Goal: Information Seeking & Learning: Learn about a topic

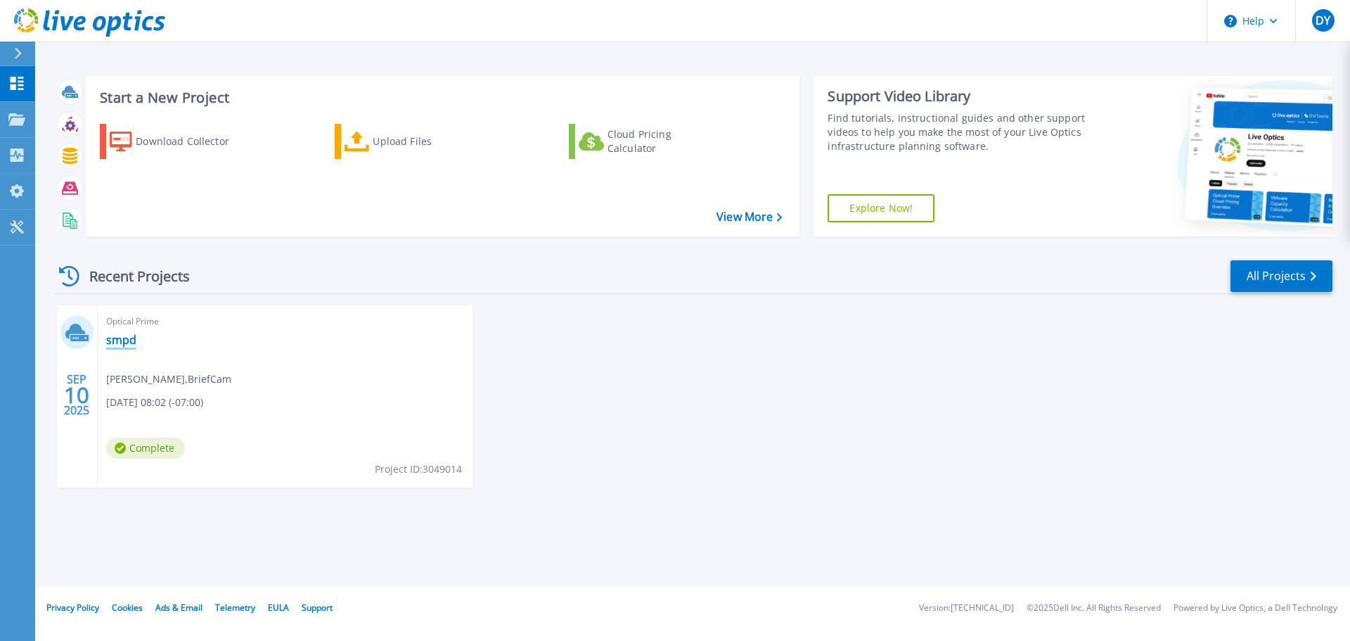
click at [118, 340] on link "smpd" at bounding box center [121, 340] width 30 height 14
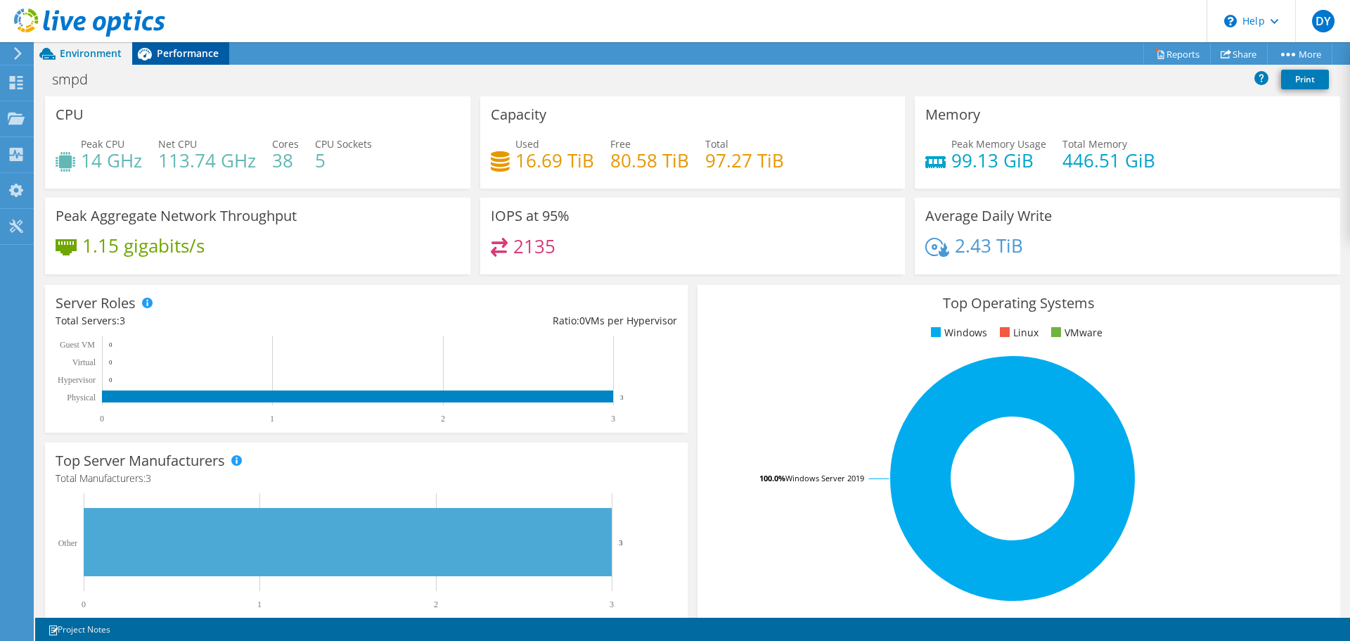
click at [180, 63] on div "Performance" at bounding box center [180, 53] width 97 height 23
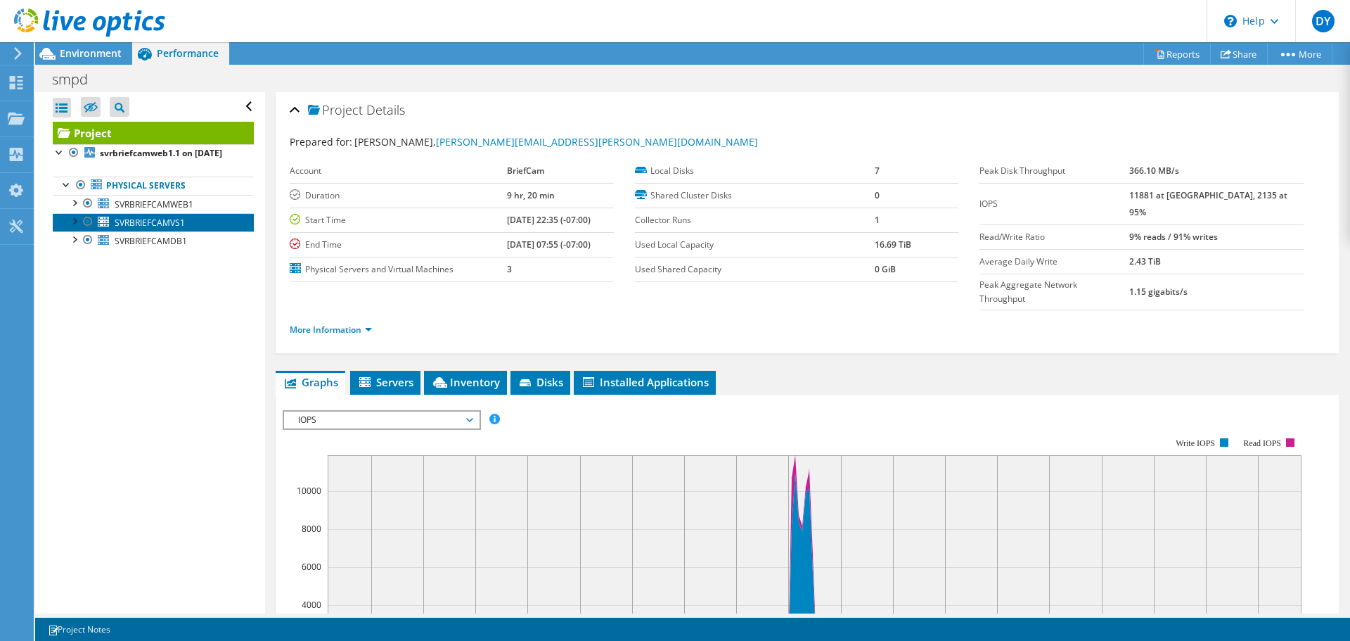
click at [163, 229] on span "SVRBRIEFCAMVS1" at bounding box center [150, 223] width 70 height 12
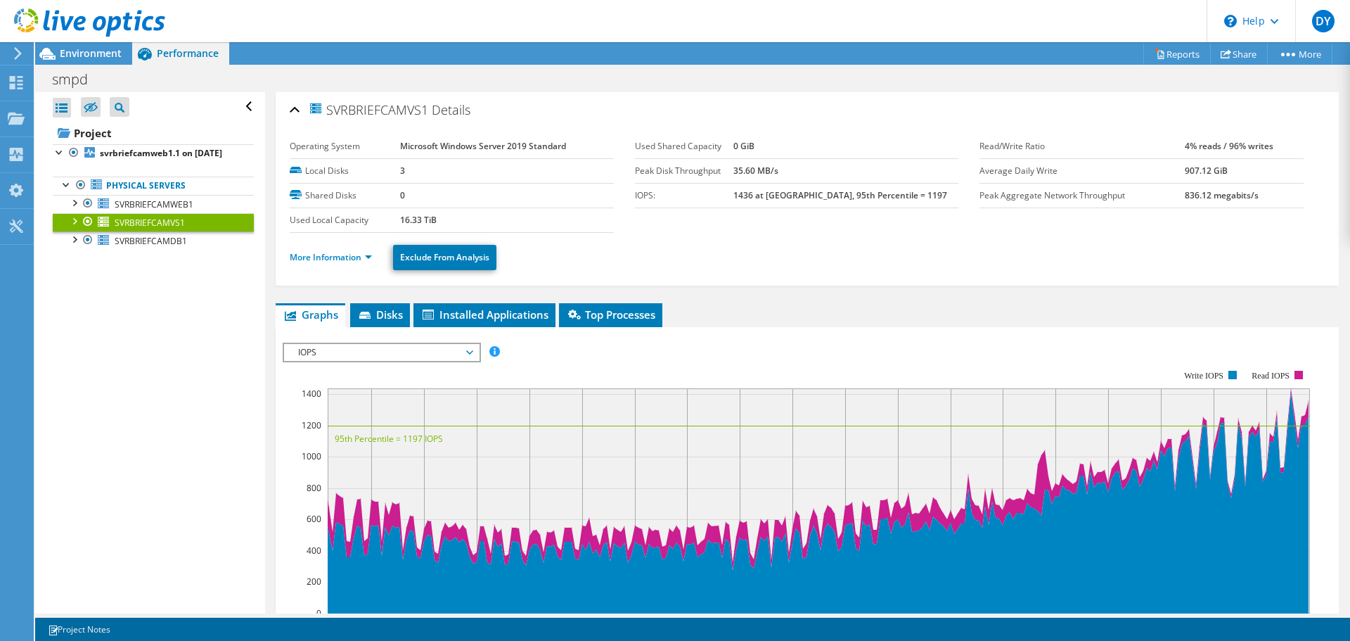
click at [75, 227] on div at bounding box center [74, 220] width 14 height 14
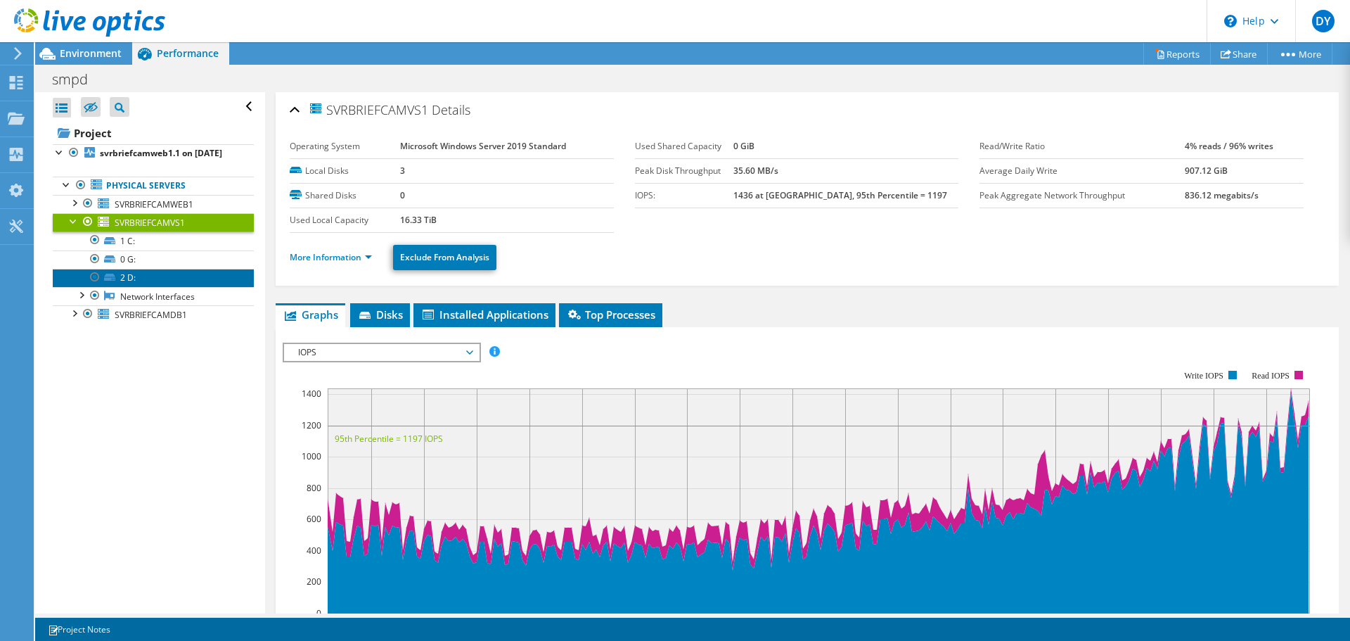
click at [127, 287] on link "2 D:" at bounding box center [153, 278] width 201 height 18
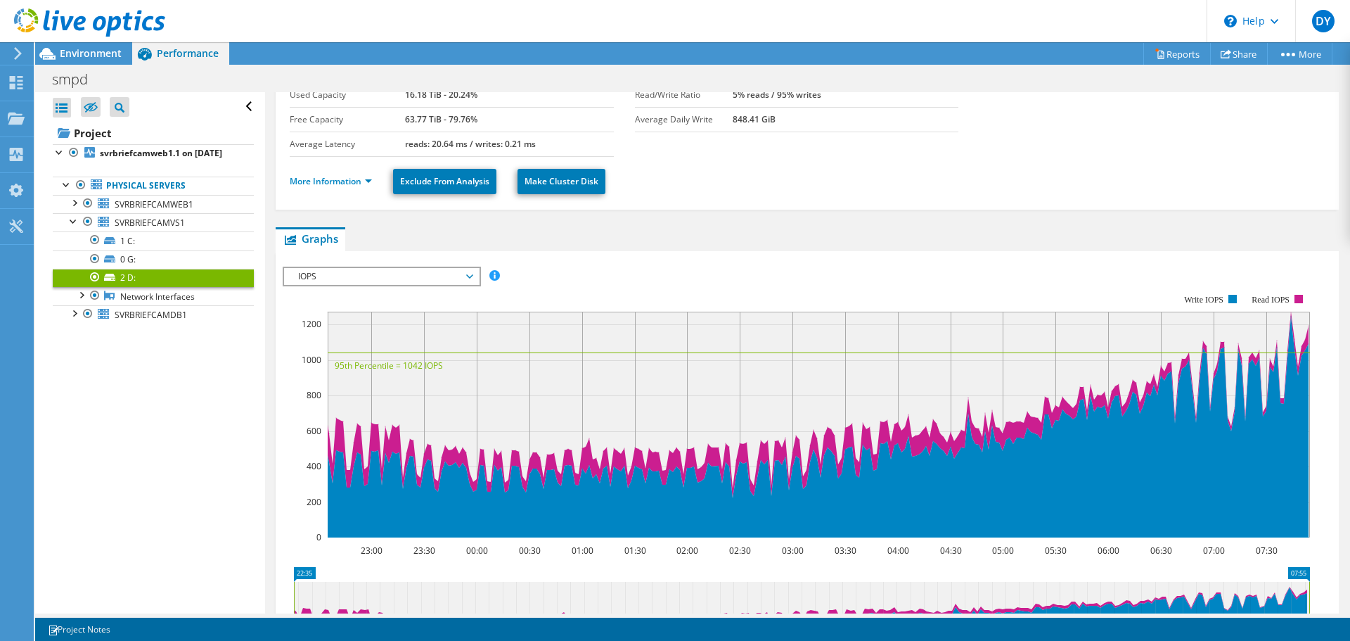
scroll to position [103, 0]
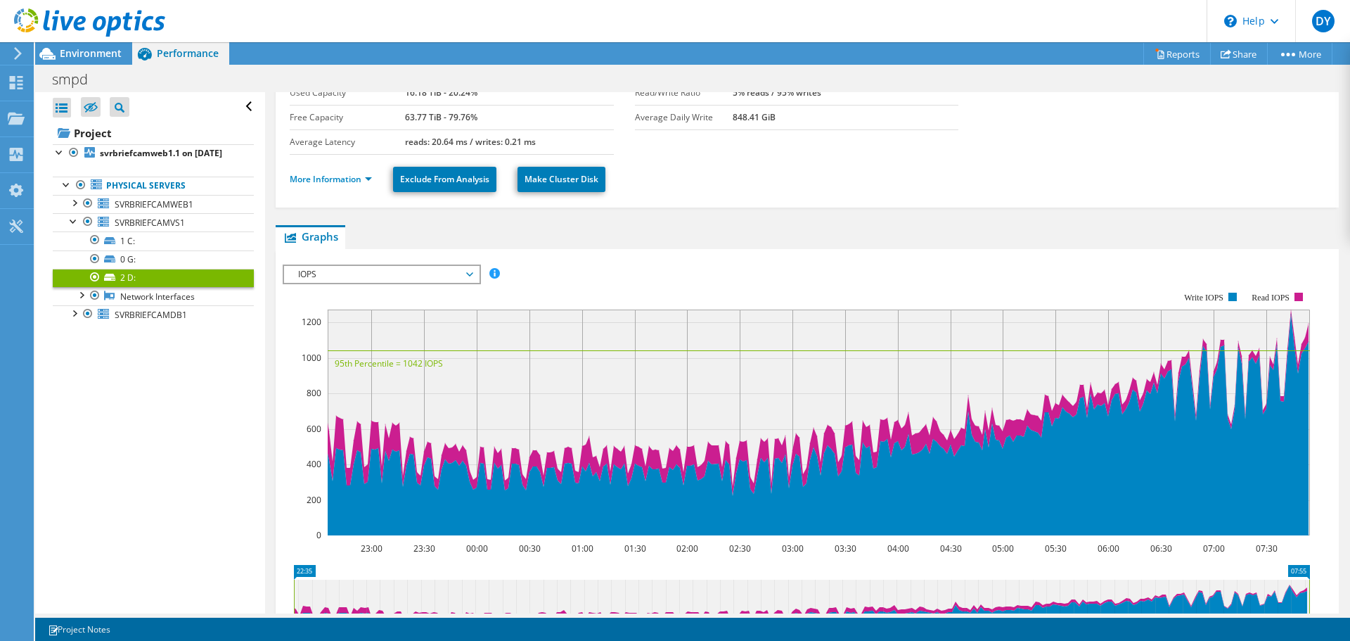
click at [428, 269] on span "IOPS" at bounding box center [381, 274] width 181 height 17
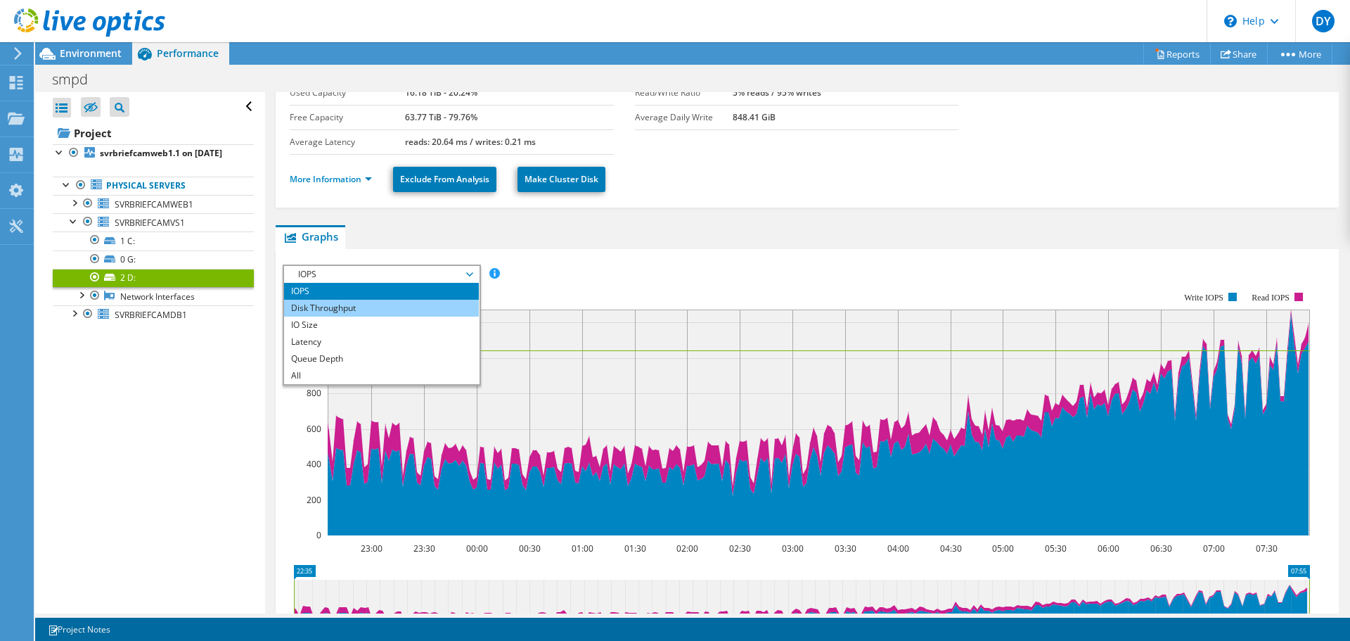
click at [364, 311] on li "Disk Throughput" at bounding box center [381, 308] width 195 height 17
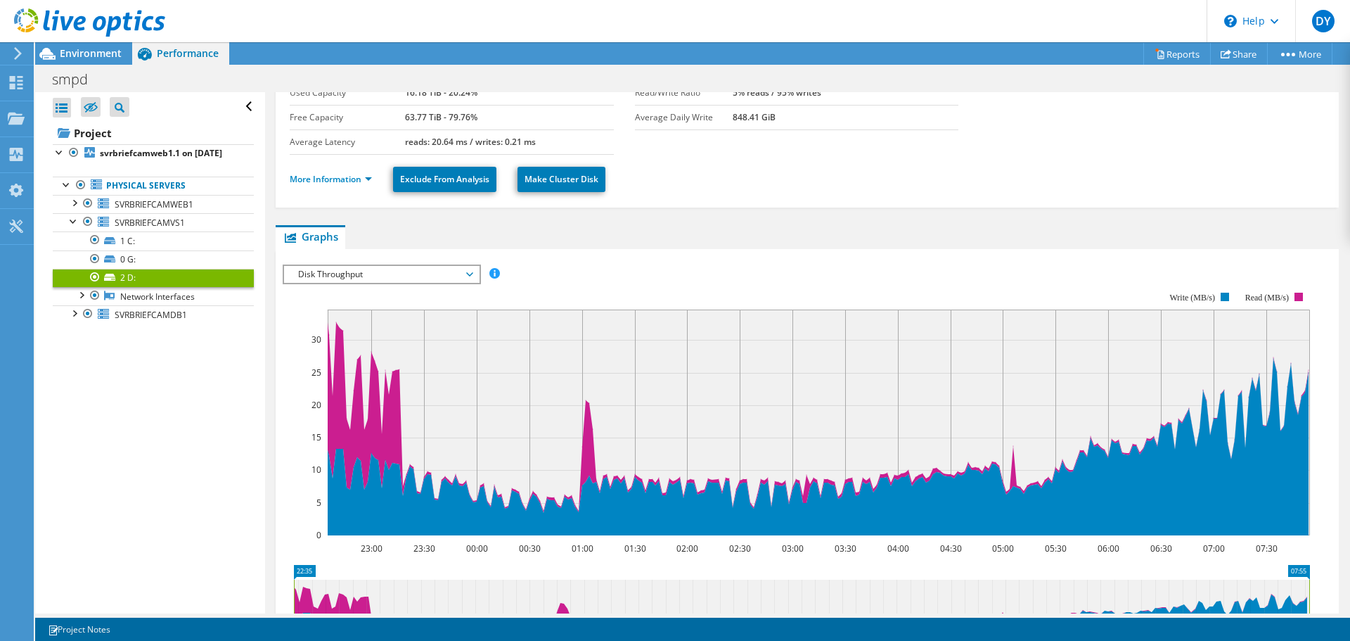
click at [359, 278] on span "Disk Throughput" at bounding box center [381, 274] width 181 height 17
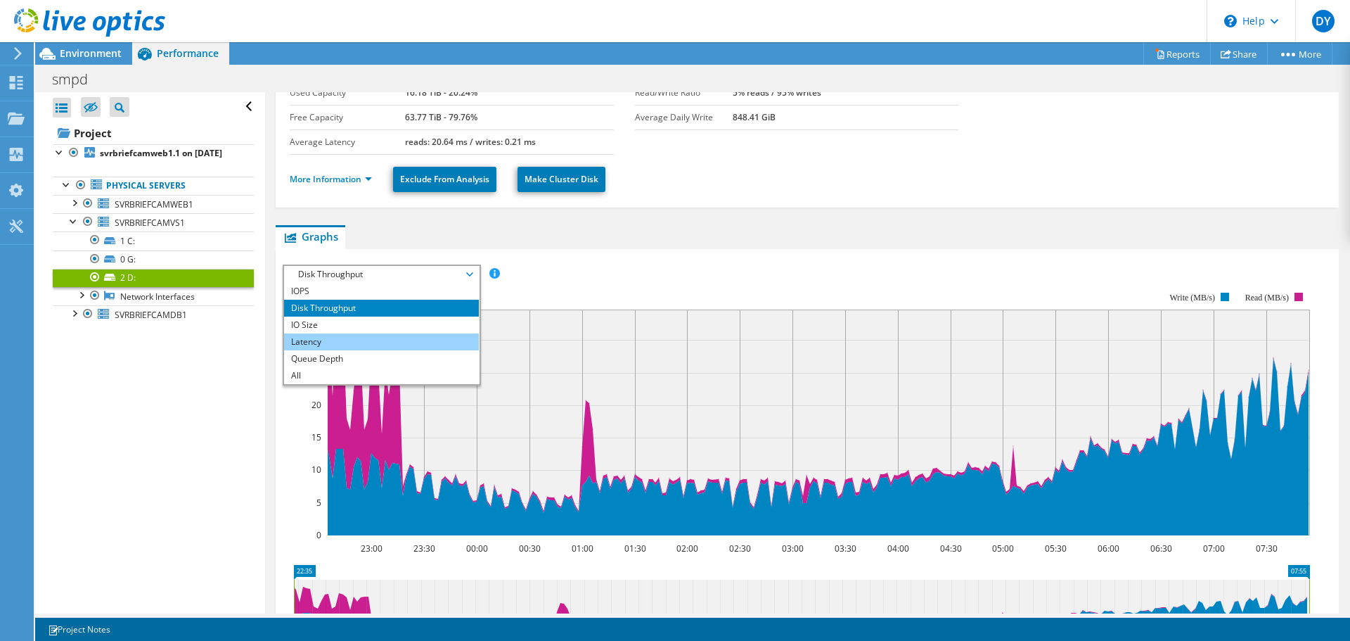
click at [322, 349] on li "Latency" at bounding box center [381, 341] width 195 height 17
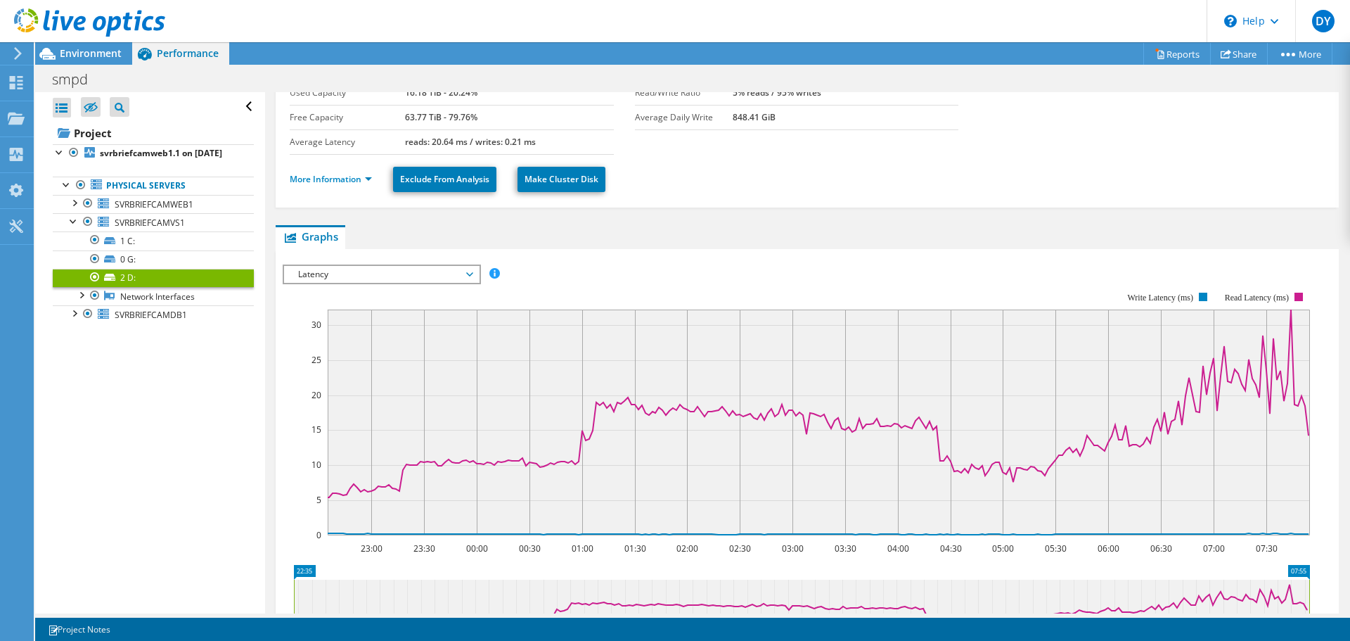
click at [335, 279] on span "Latency" at bounding box center [381, 274] width 181 height 17
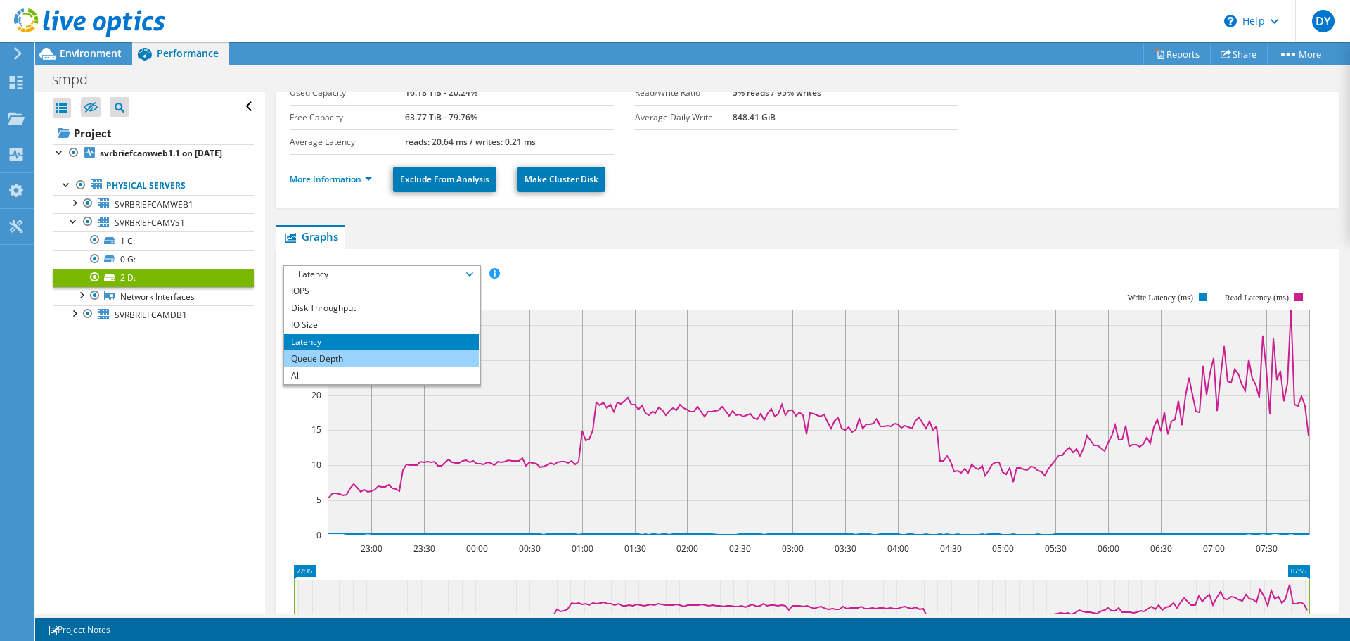
click at [321, 355] on li "Queue Depth" at bounding box center [381, 358] width 195 height 17
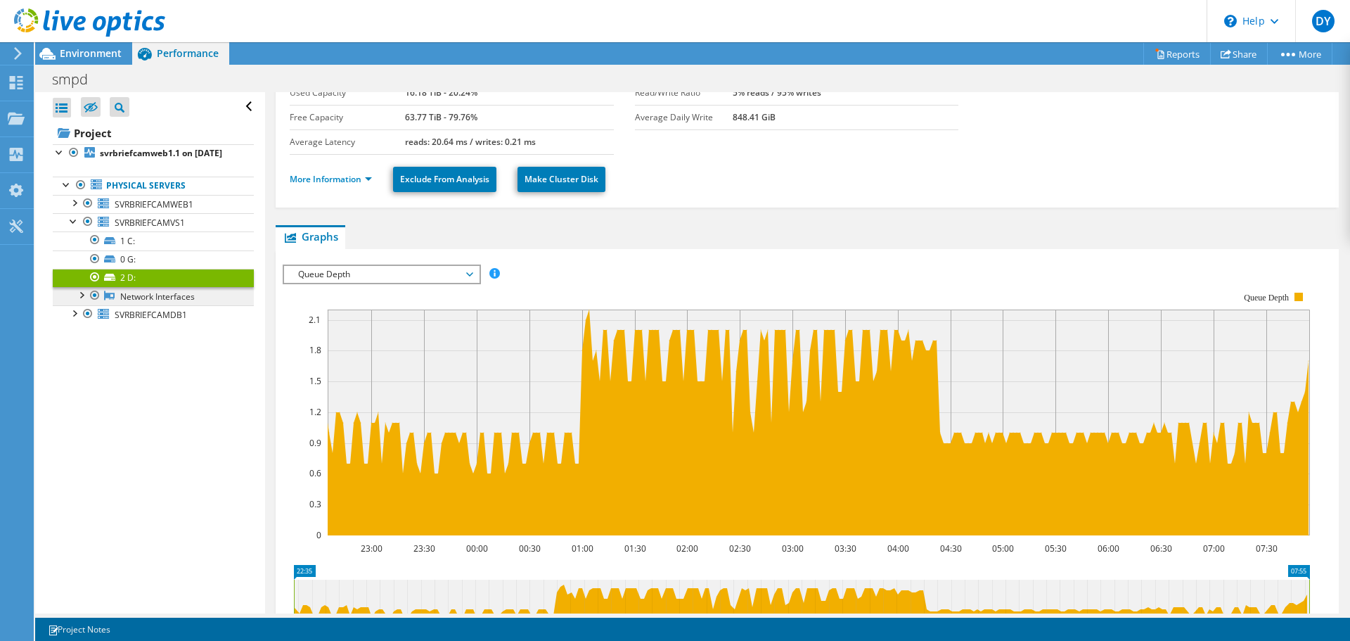
click at [130, 303] on link "Network Interfaces" at bounding box center [153, 296] width 201 height 18
click at [127, 305] on link "Network Interfaces" at bounding box center [153, 296] width 201 height 18
click at [79, 301] on div at bounding box center [81, 294] width 14 height 14
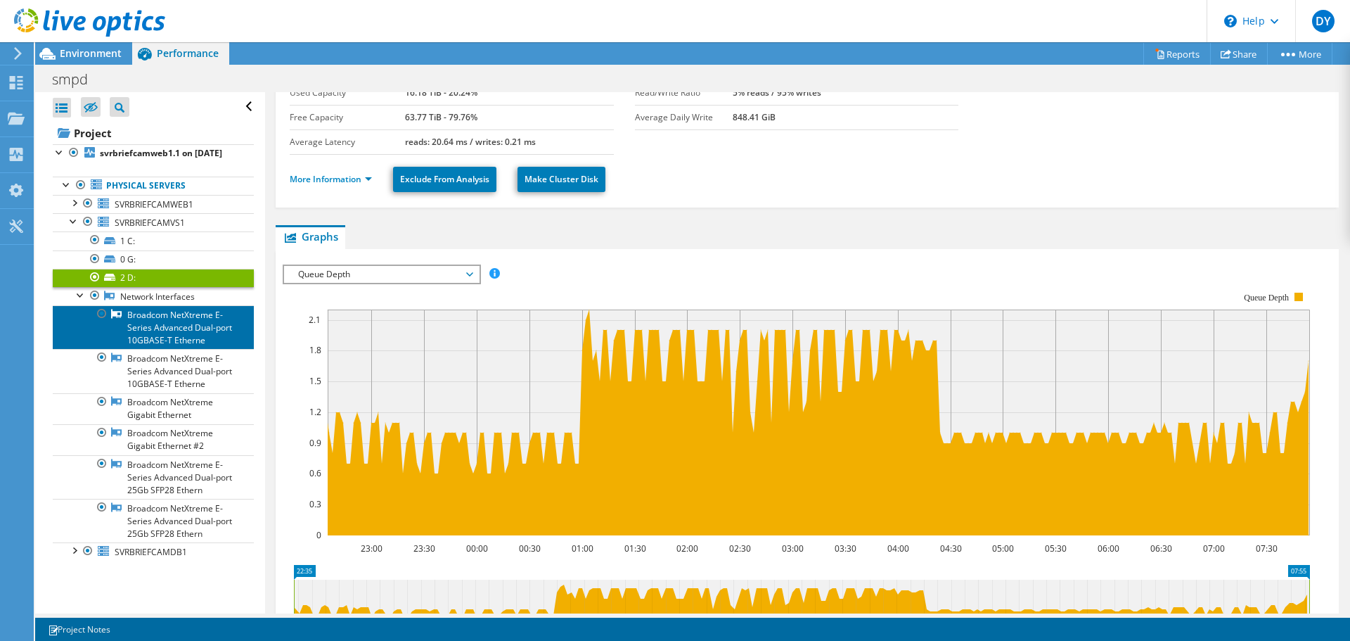
click at [155, 333] on link "Broadcom NetXtreme E-Series Advanced Dual-port 10GBASE-T Etherne" at bounding box center [153, 327] width 201 height 44
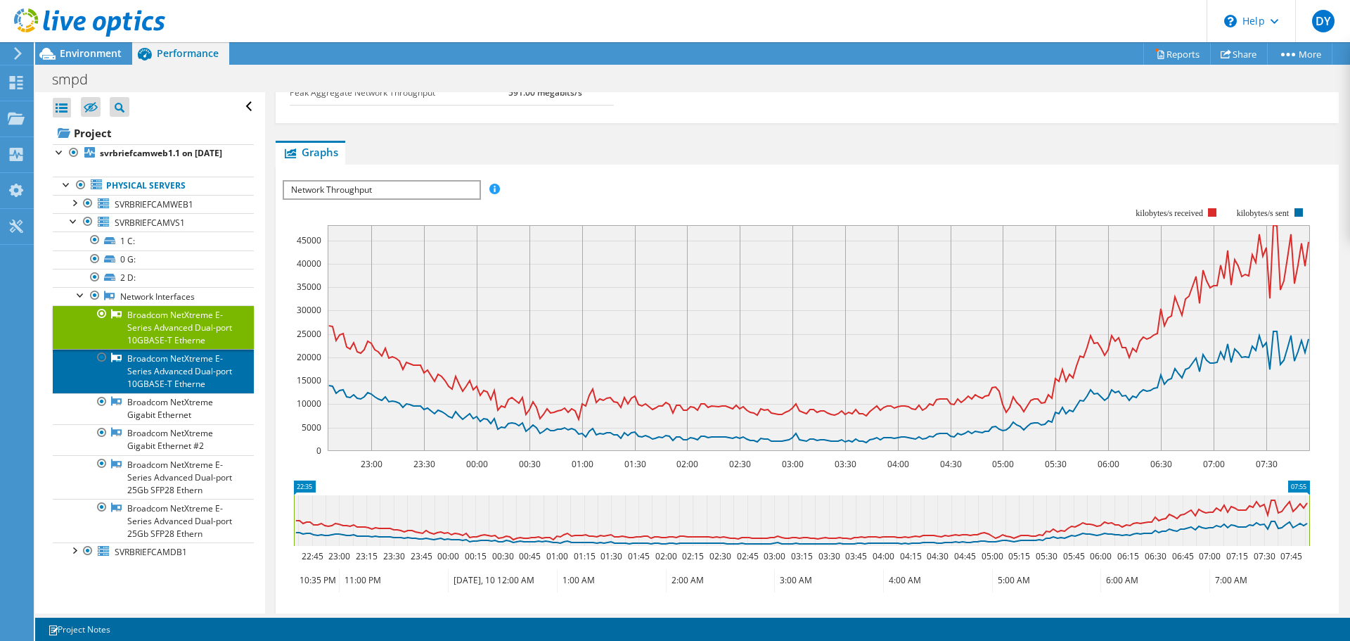
click at [191, 390] on link "Broadcom NetXtreme E-Series Advanced Dual-port 10GBASE-T Etherne" at bounding box center [153, 371] width 201 height 44
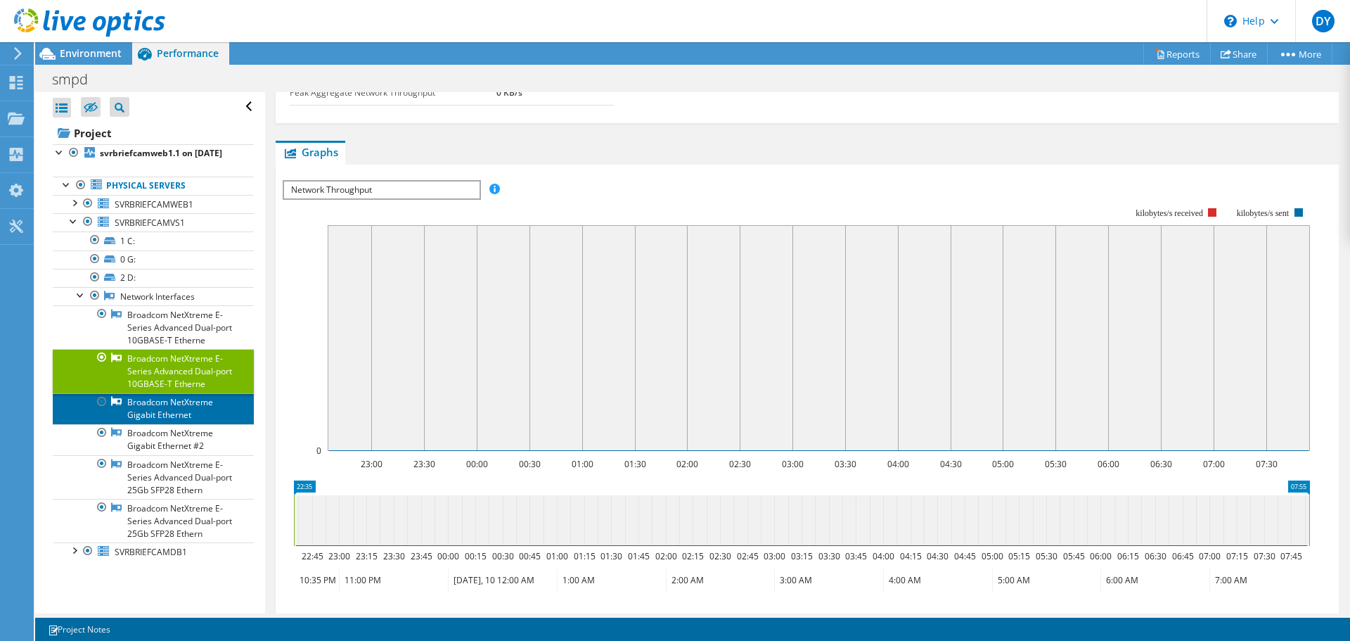
click at [181, 423] on link "Broadcom NetXtreme Gigabit Ethernet" at bounding box center [153, 408] width 201 height 31
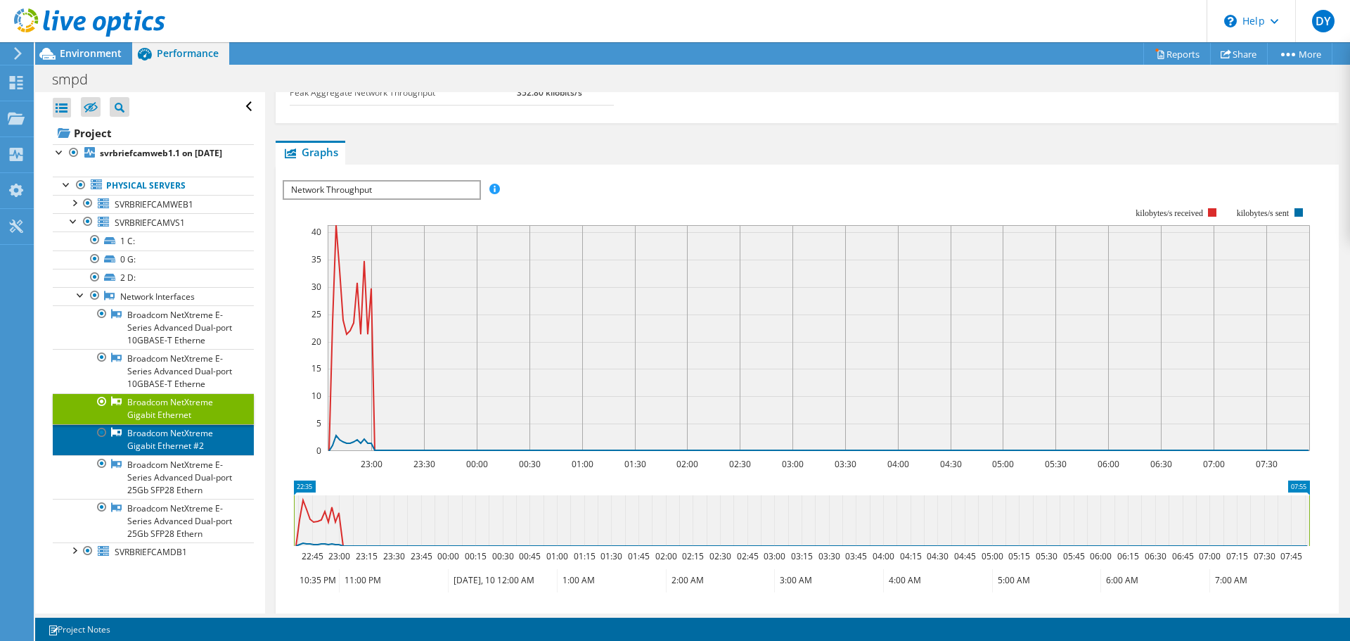
click at [177, 454] on link "Broadcom NetXtreme Gigabit Ethernet #2" at bounding box center [153, 439] width 201 height 31
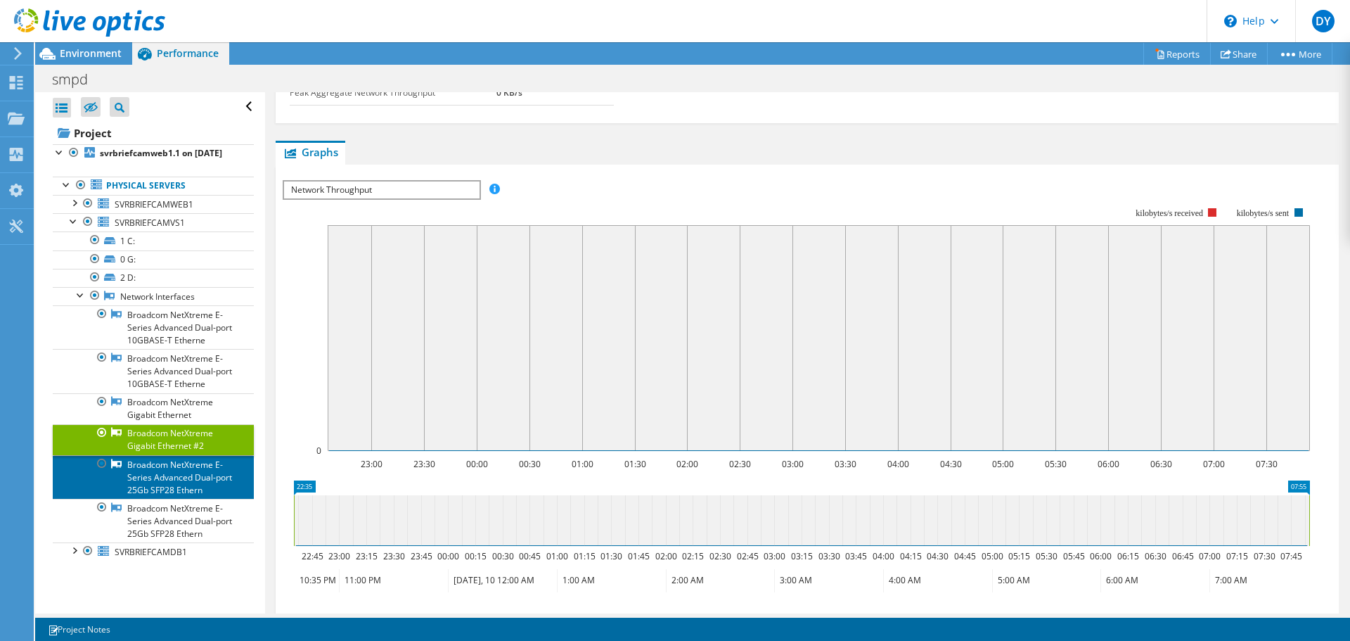
click at [176, 482] on link "Broadcom NetXtreme E-Series Advanced Dual-port 25Gb SFP28 Ethern" at bounding box center [153, 477] width 201 height 44
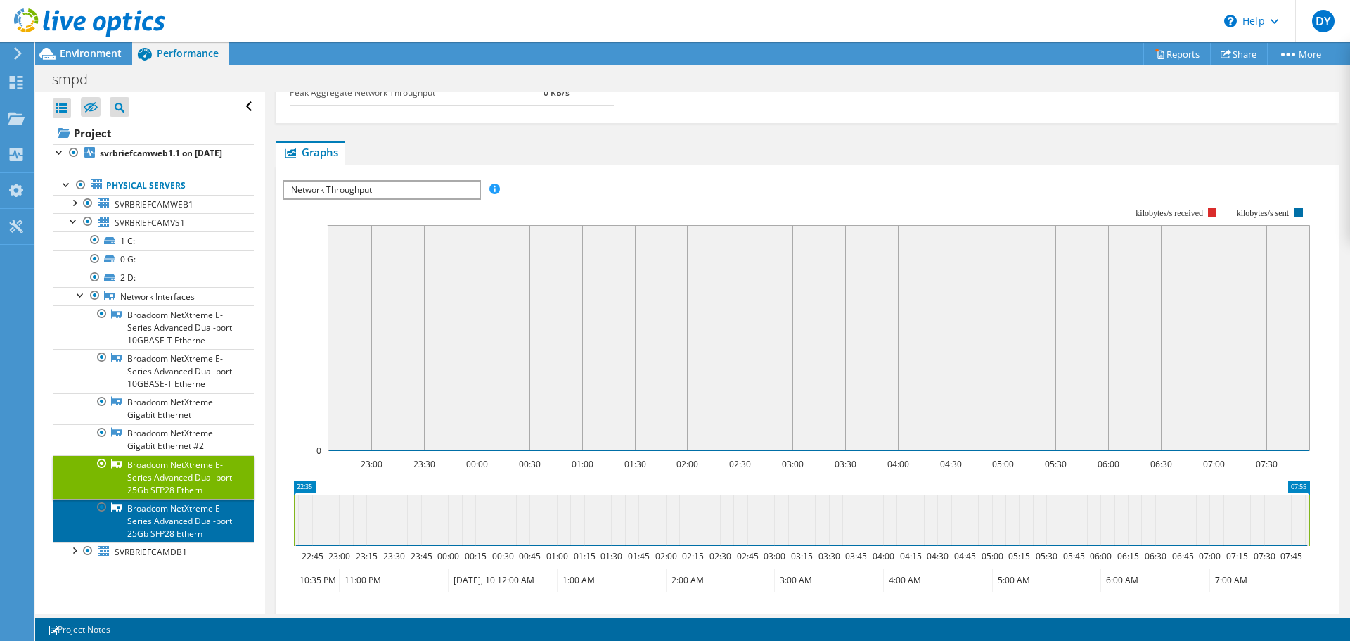
click at [171, 529] on link "Broadcom NetXtreme E-Series Advanced Dual-port 25Gb SFP28 Ethern" at bounding box center [153, 521] width 201 height 44
